Goal: Book appointment/travel/reservation

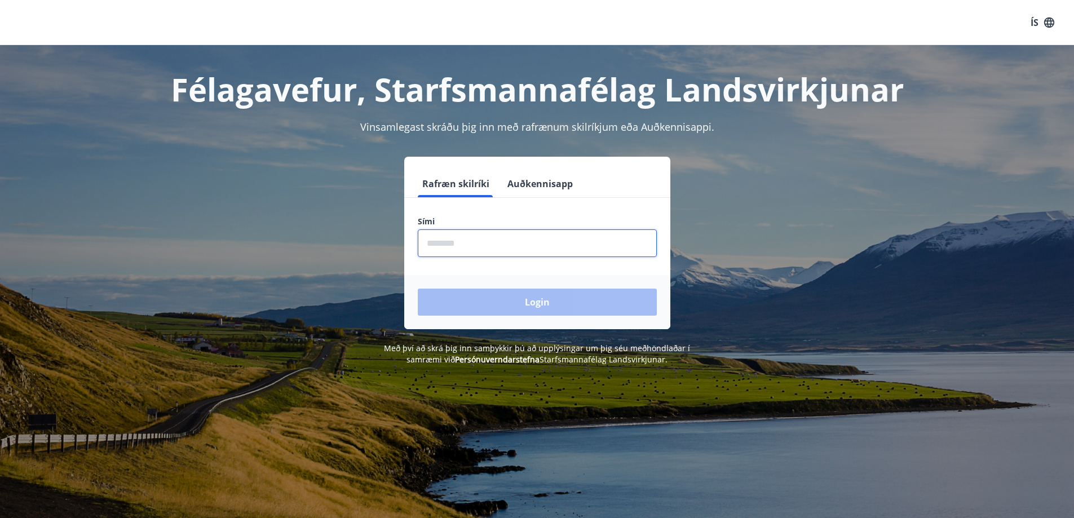
click at [451, 251] on input "phone" at bounding box center [537, 243] width 239 height 28
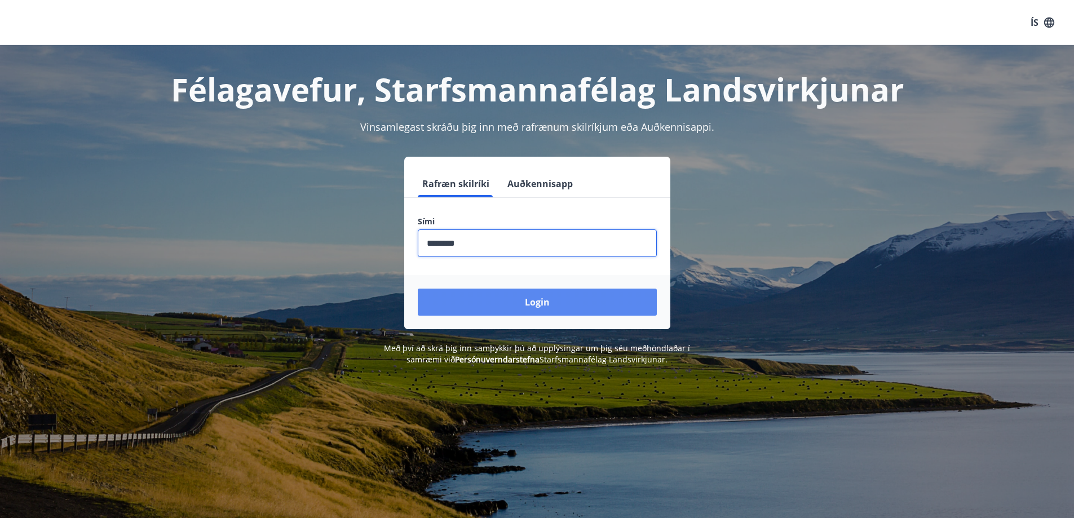
type input "********"
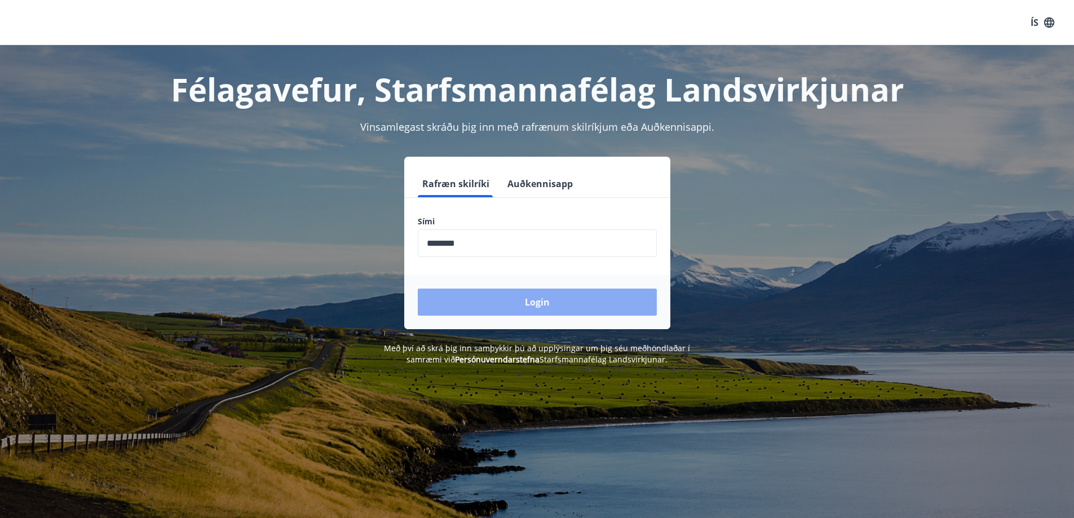
click at [546, 300] on button "Login" at bounding box center [537, 302] width 239 height 27
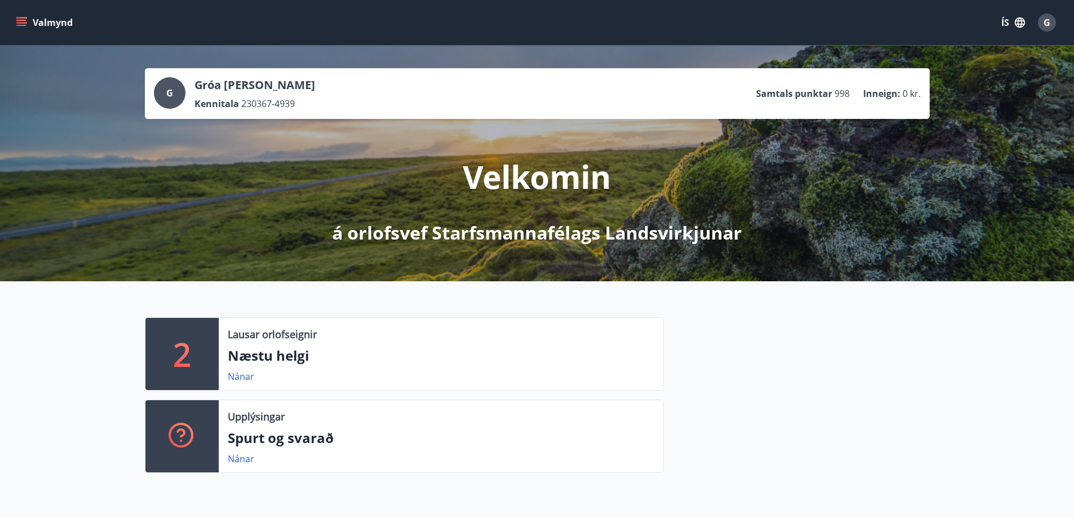
click at [197, 361] on div "2" at bounding box center [181, 354] width 73 height 72
click at [241, 378] on link "Nánar" at bounding box center [241, 376] width 27 height 12
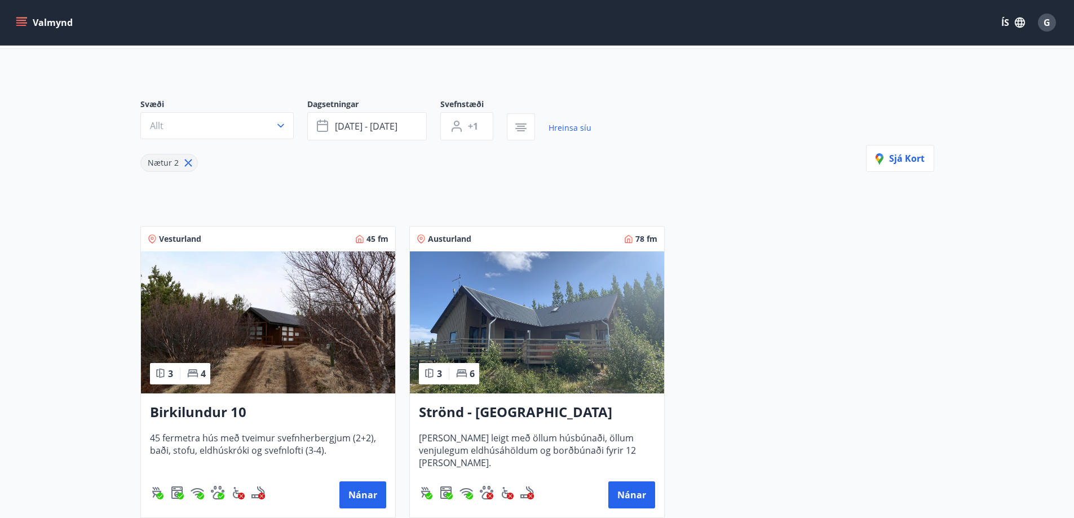
scroll to position [68, 0]
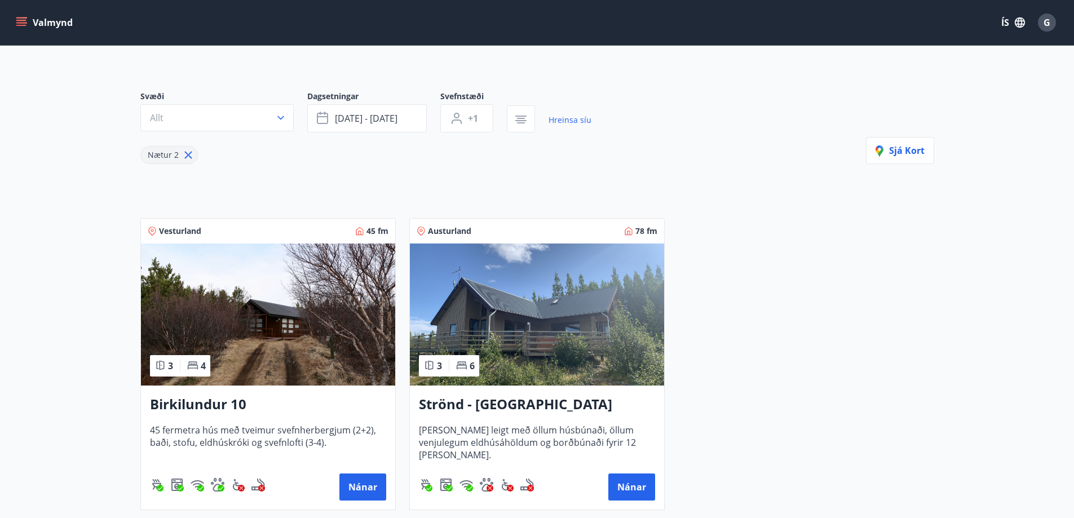
click at [19, 23] on icon "menu" at bounding box center [22, 22] width 12 height 1
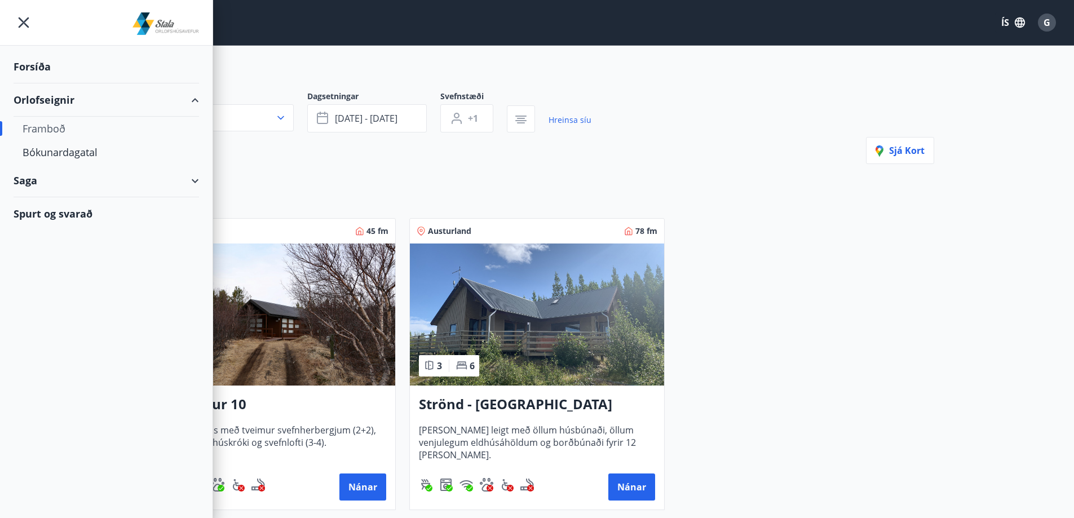
click at [39, 102] on div "Orlofseignir" at bounding box center [107, 99] width 186 height 33
type input "*"
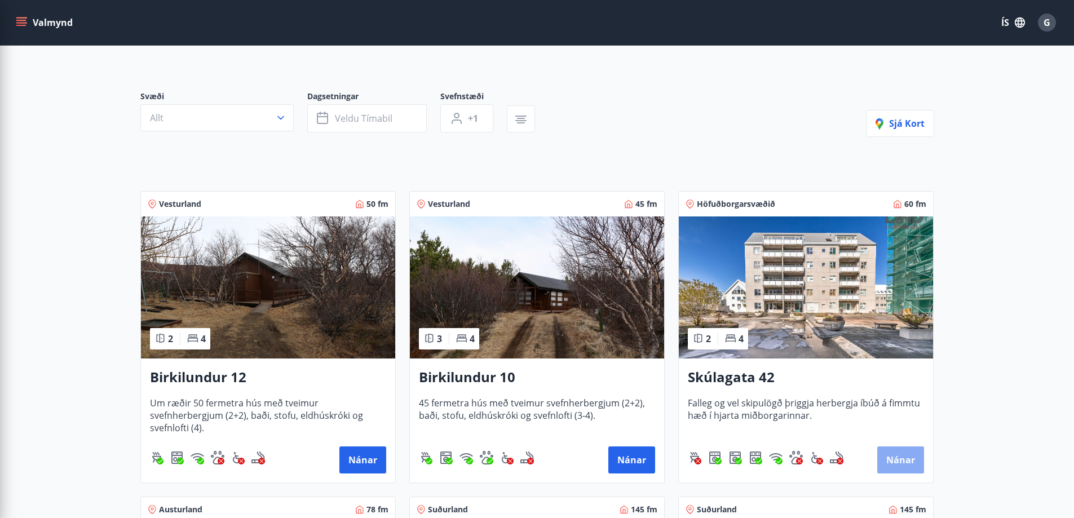
click at [898, 463] on button "Nánar" at bounding box center [900, 460] width 47 height 27
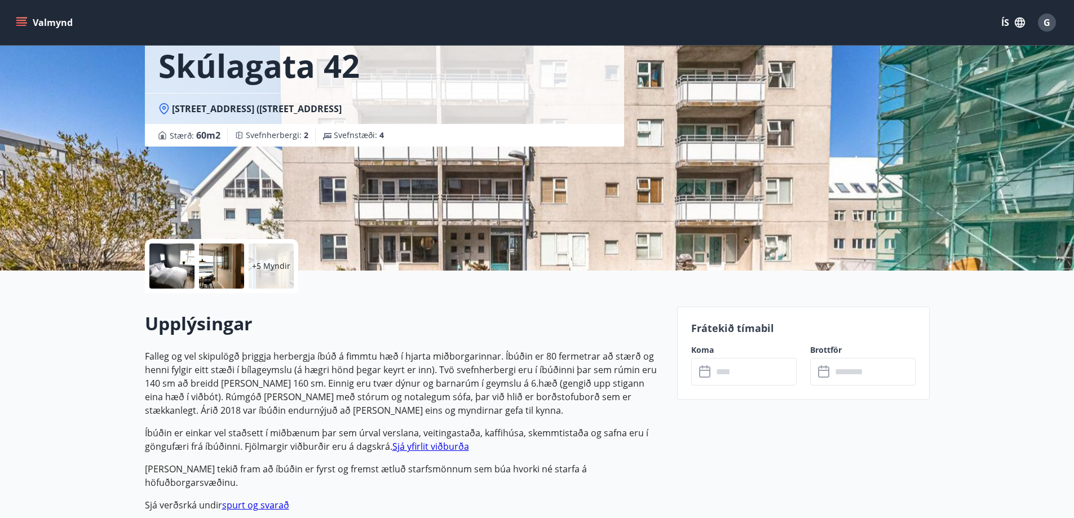
scroll to position [90, 0]
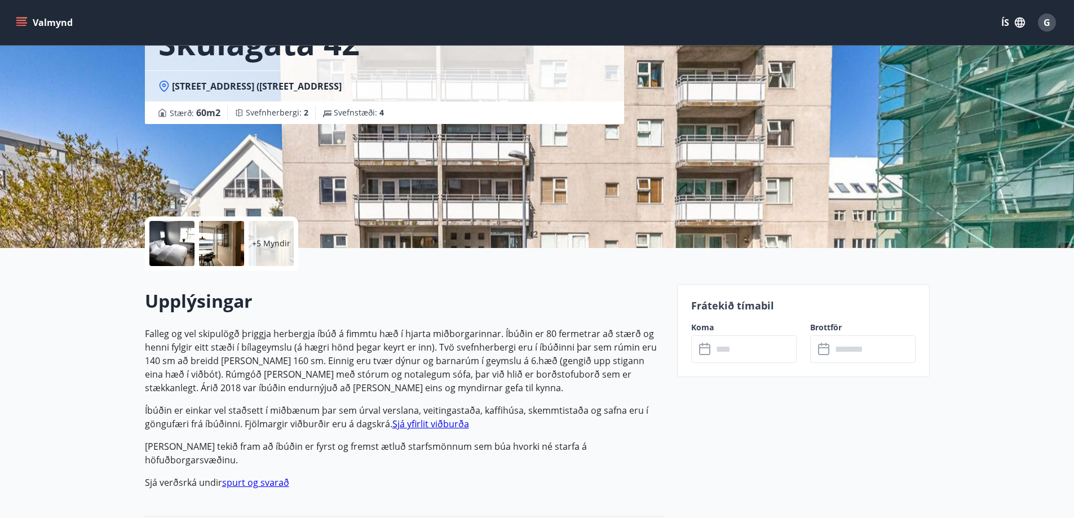
click at [718, 351] on input "text" at bounding box center [755, 349] width 84 height 28
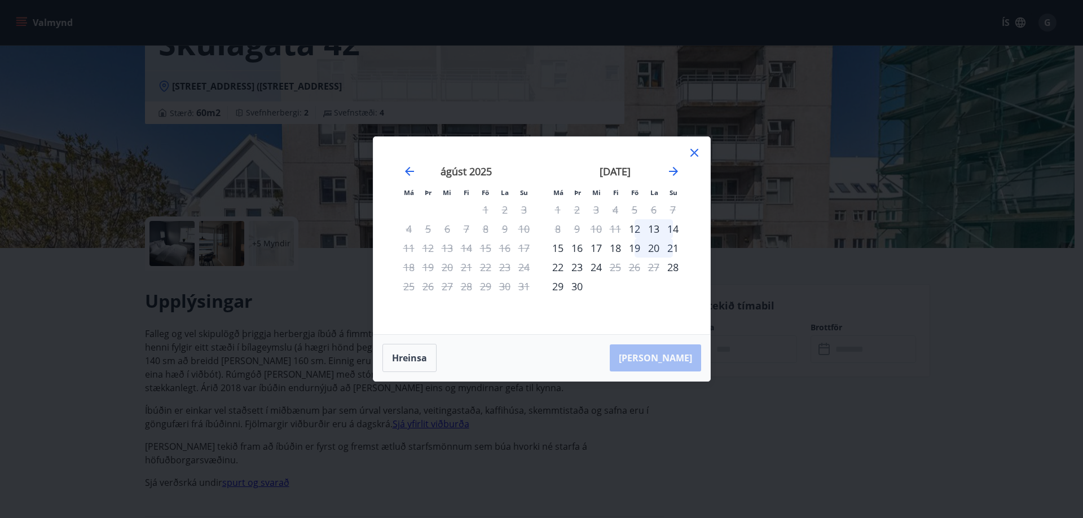
click at [691, 151] on icon at bounding box center [694, 153] width 14 height 14
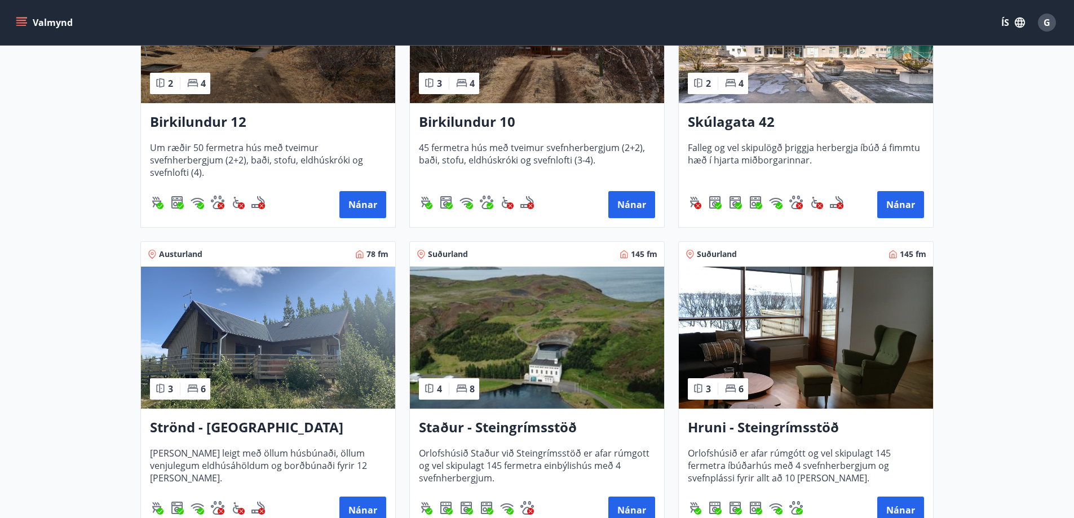
scroll to position [346, 0]
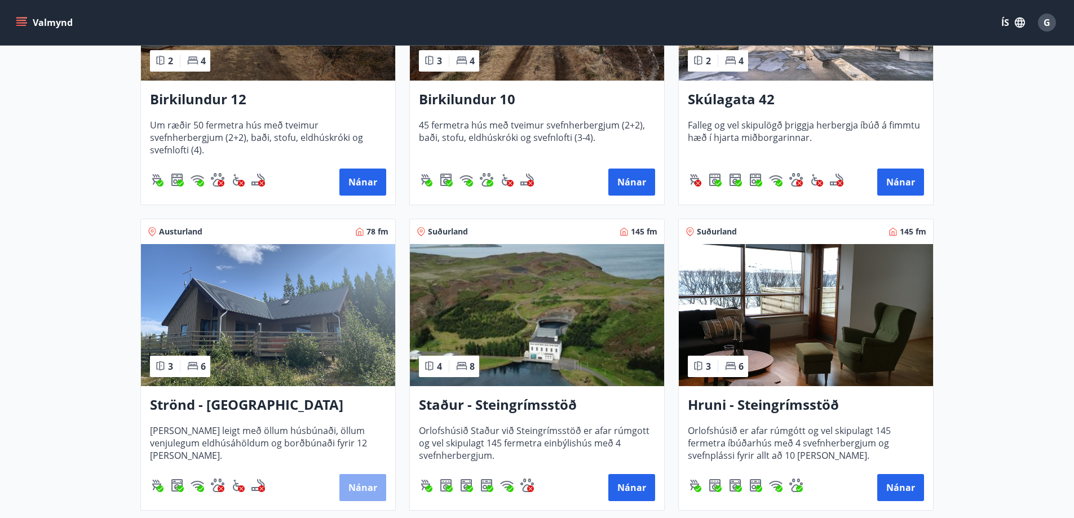
click at [366, 489] on button "Nánar" at bounding box center [362, 487] width 47 height 27
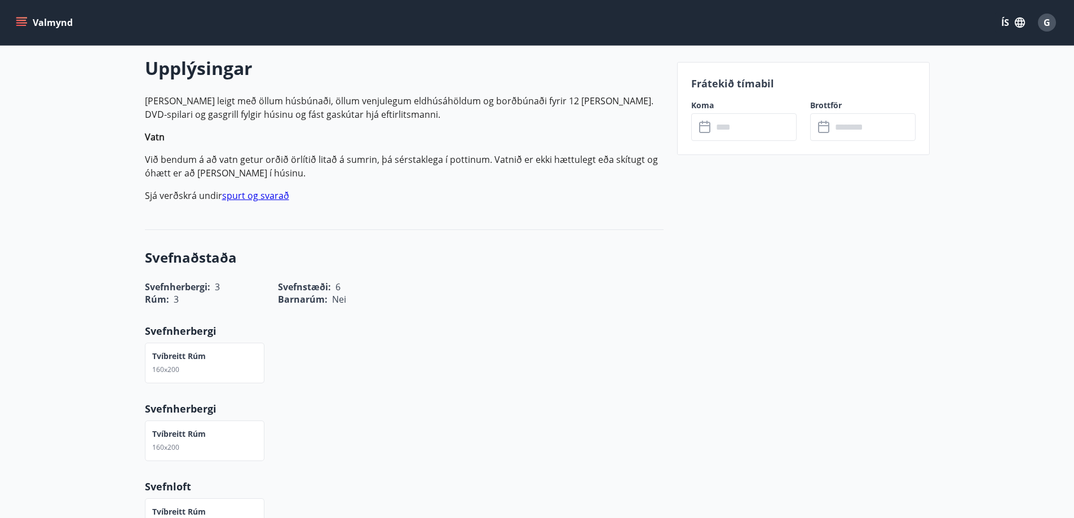
scroll to position [361, 0]
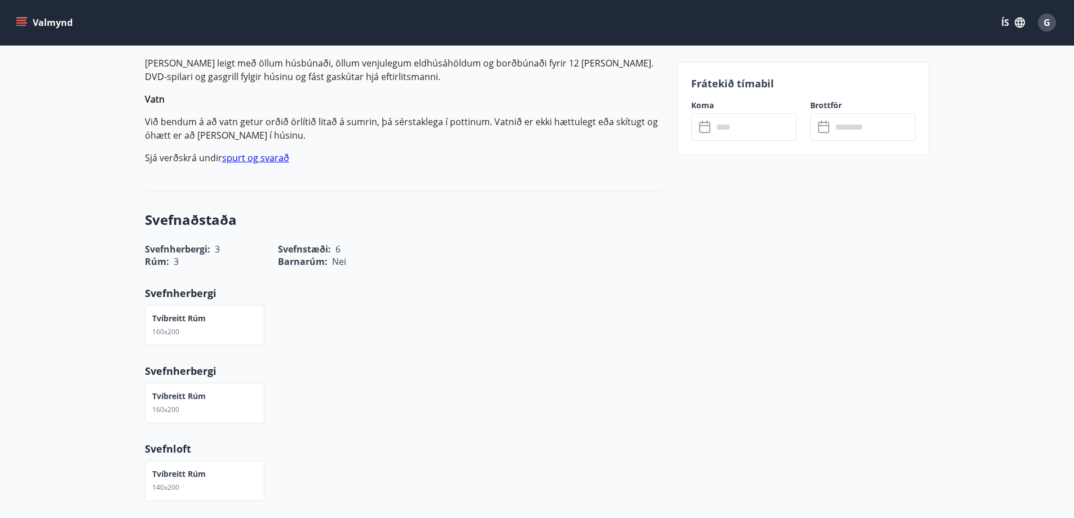
click at [710, 129] on icon at bounding box center [706, 128] width 14 height 14
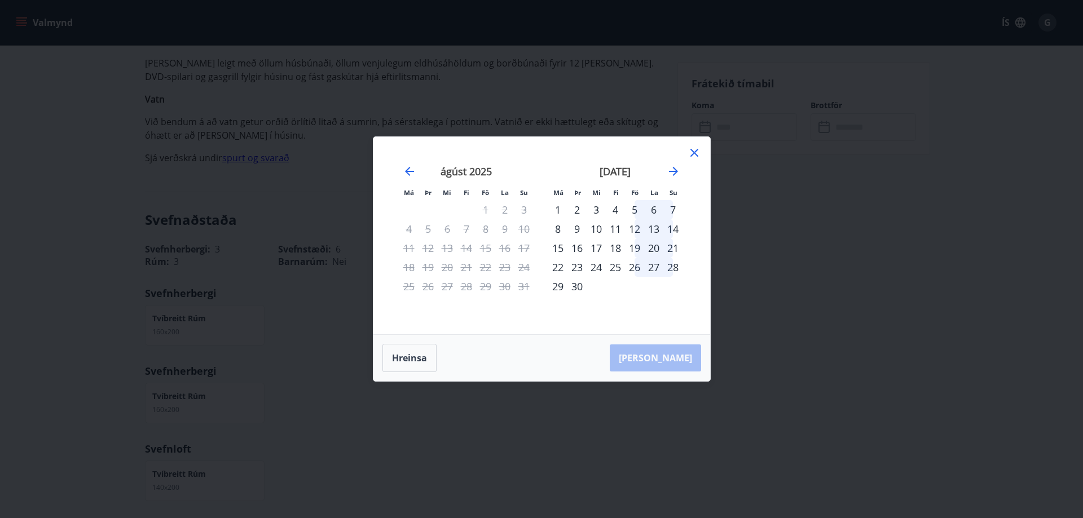
click at [695, 154] on icon at bounding box center [694, 153] width 8 height 8
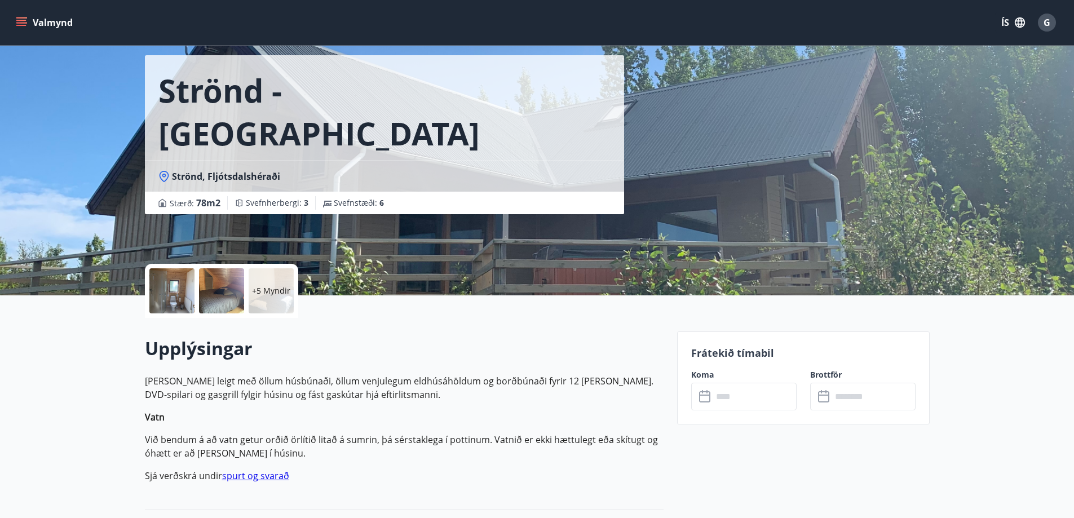
scroll to position [37, 0]
